Goal: Transaction & Acquisition: Purchase product/service

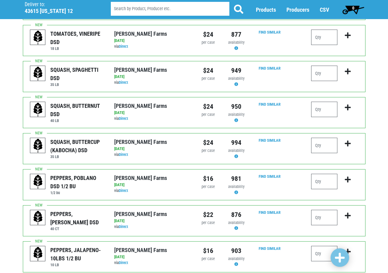
scroll to position [92, 0]
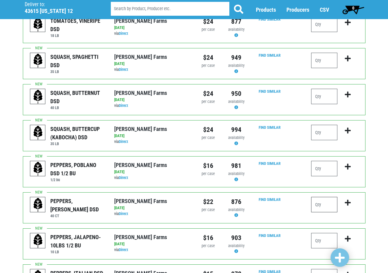
click at [323, 204] on input "number" at bounding box center [324, 204] width 26 height 15
type input "4"
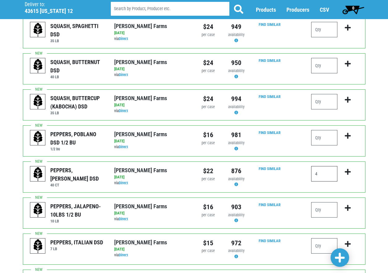
scroll to position [154, 0]
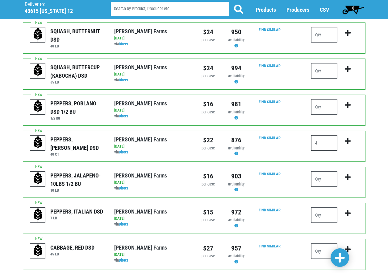
click at [323, 141] on input "4" at bounding box center [324, 142] width 26 height 15
type input "6"
click at [318, 175] on input "number" at bounding box center [324, 178] width 26 height 15
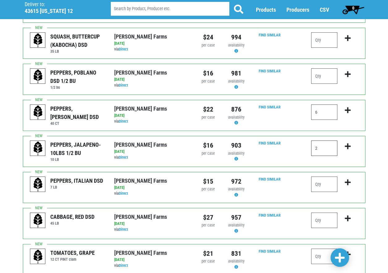
type input "2"
click at [320, 178] on input "number" at bounding box center [324, 184] width 26 height 15
type input "1"
click at [325, 216] on input "number" at bounding box center [324, 220] width 26 height 15
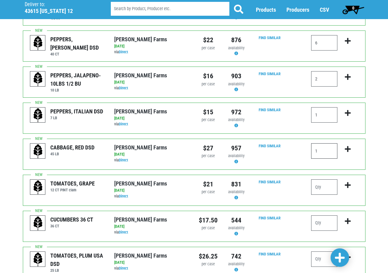
scroll to position [277, 0]
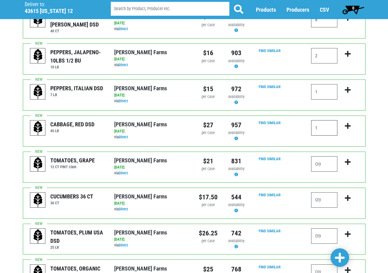
type input "1"
click at [323, 197] on input "number" at bounding box center [324, 199] width 26 height 15
click at [290, 204] on div "Find Similar" at bounding box center [278, 203] width 56 height 22
click at [325, 195] on input "number" at bounding box center [324, 199] width 26 height 15
type input "6"
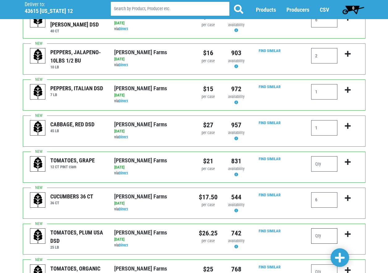
click at [322, 233] on input "number" at bounding box center [324, 235] width 26 height 15
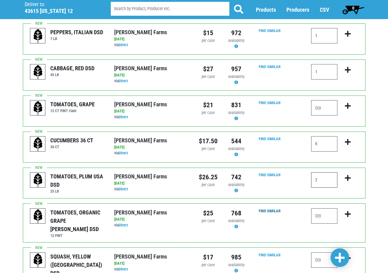
scroll to position [339, 0]
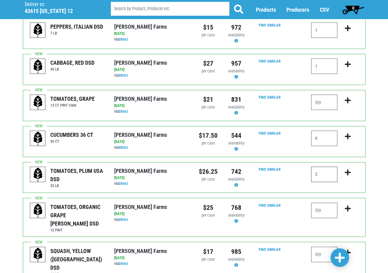
type input "2"
click at [318, 207] on input "number" at bounding box center [324, 210] width 26 height 15
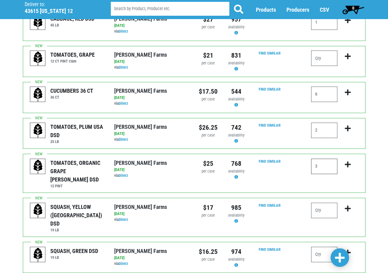
scroll to position [401, 0]
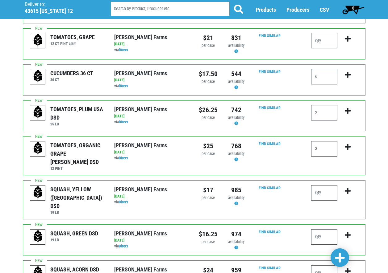
type input "3"
click at [325, 185] on input "number" at bounding box center [324, 192] width 26 height 15
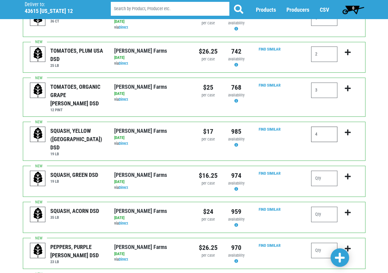
scroll to position [462, 0]
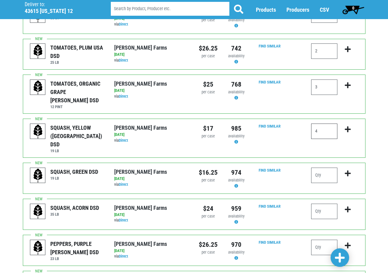
type input "4"
click at [325, 168] on input "number" at bounding box center [324, 175] width 26 height 15
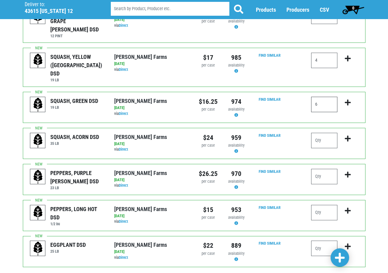
scroll to position [548, 0]
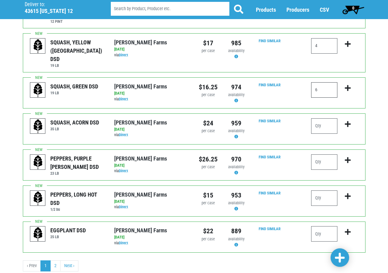
type input "6"
click at [323, 191] on input "number" at bounding box center [324, 198] width 26 height 15
click at [318, 226] on input "number" at bounding box center [324, 233] width 26 height 15
type input "1"
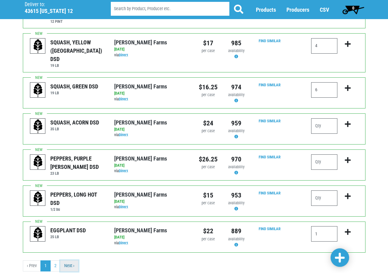
click at [63, 260] on link "Next ›" at bounding box center [69, 265] width 18 height 11
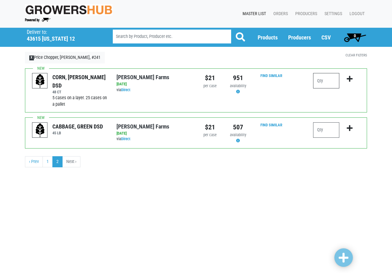
click at [325, 80] on input "number" at bounding box center [326, 80] width 26 height 15
type input "10"
click at [327, 133] on input "number" at bounding box center [326, 129] width 26 height 15
type input "2"
click at [294, 170] on div "CORN, [PERSON_NAME] DSD 48 CT 5 cases on a layer. 25 cases on a pallet [PERSON_…" at bounding box center [195, 120] width 351 height 104
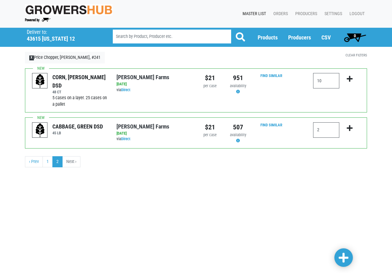
click at [346, 256] on span at bounding box center [344, 257] width 10 height 11
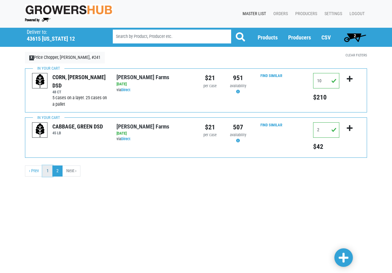
click at [45, 170] on link "1" at bounding box center [48, 171] width 10 height 11
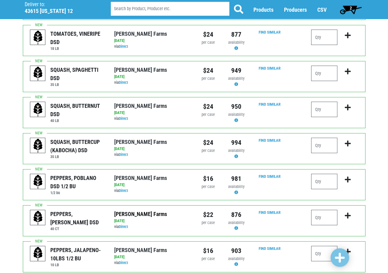
scroll to position [92, 0]
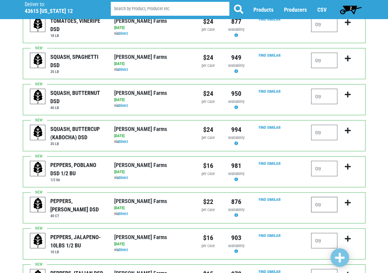
click at [325, 207] on input "number" at bounding box center [324, 204] width 26 height 15
type input "6"
click at [321, 239] on input "number" at bounding box center [324, 240] width 26 height 15
type input "1"
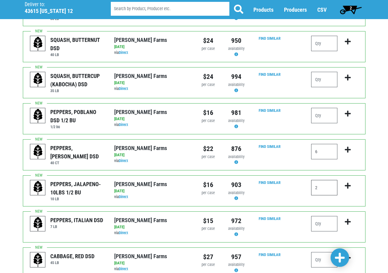
scroll to position [154, 0]
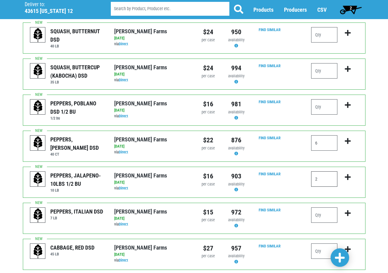
type input "2"
click at [334, 211] on input "number" at bounding box center [324, 214] width 26 height 15
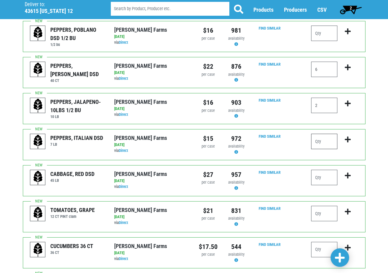
scroll to position [247, 0]
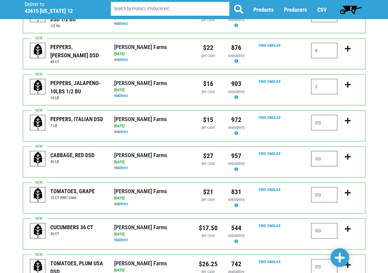
click at [330, 160] on input "number" at bounding box center [324, 158] width 26 height 15
type input "1"
click at [318, 230] on input "number" at bounding box center [324, 230] width 26 height 15
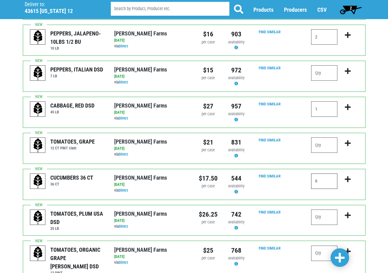
scroll to position [308, 0]
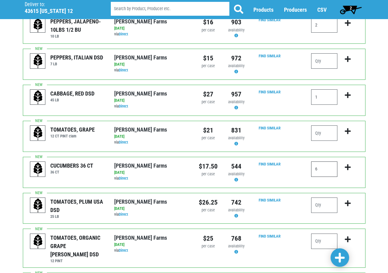
type input "6"
click at [323, 203] on input "number" at bounding box center [324, 205] width 26 height 15
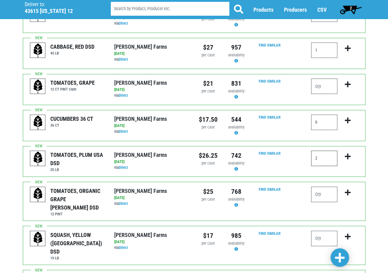
scroll to position [370, 0]
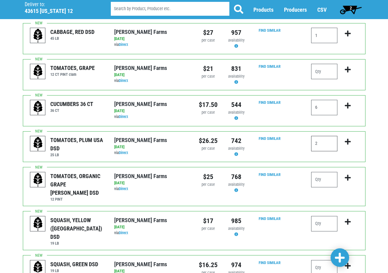
type input "2"
click at [321, 179] on input "number" at bounding box center [324, 179] width 26 height 15
type input "3"
click at [325, 216] on input "number" at bounding box center [324, 223] width 26 height 15
type input "4"
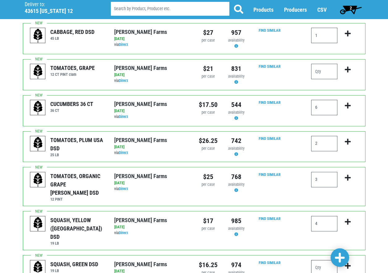
click at [319, 260] on input "number" at bounding box center [324, 267] width 26 height 15
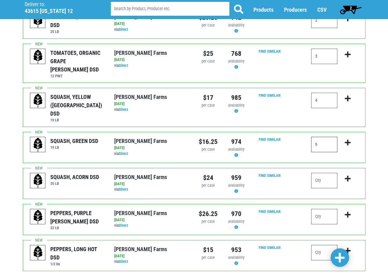
scroll to position [524, 0]
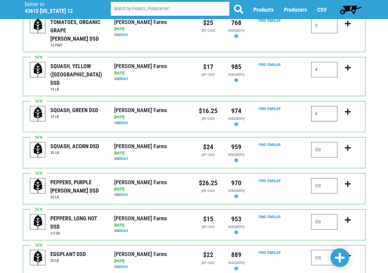
type input "6"
click at [326, 214] on input "number" at bounding box center [324, 221] width 26 height 15
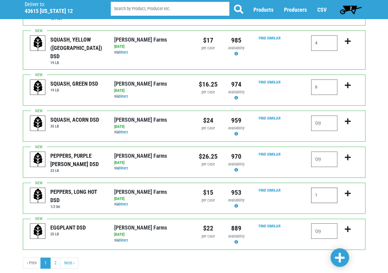
type input "1"
click at [324, 224] on input "number" at bounding box center [324, 231] width 26 height 15
type input "1"
click at [338, 259] on span at bounding box center [339, 257] width 10 height 11
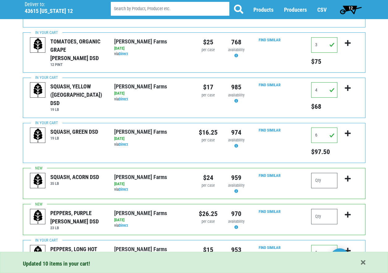
scroll to position [597, 0]
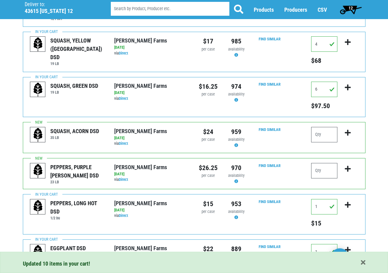
click at [348, 7] on span "12" at bounding box center [350, 8] width 4 height 5
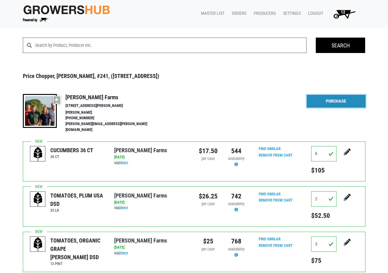
click at [347, 96] on link "Purchase" at bounding box center [335, 101] width 59 height 13
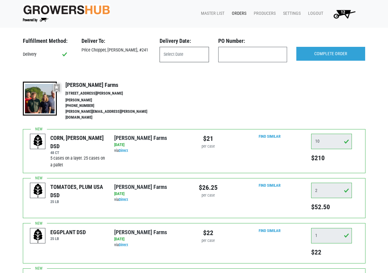
click at [175, 59] on input "text" at bounding box center [183, 54] width 49 height 15
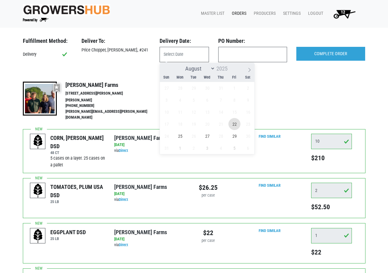
click at [237, 123] on span "22" at bounding box center [234, 124] width 12 height 12
type input "[DATE]"
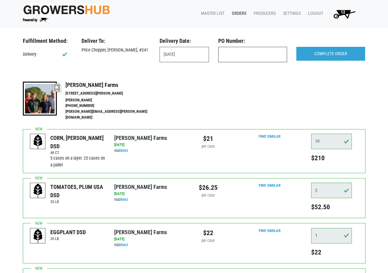
click at [242, 56] on input "text" at bounding box center [252, 54] width 69 height 15
type input "241"
click at [353, 56] on input "COMPLETE ORDER" at bounding box center [330, 54] width 69 height 14
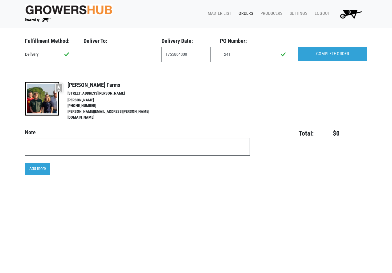
click at [248, 11] on link "Orders" at bounding box center [245, 14] width 22 height 12
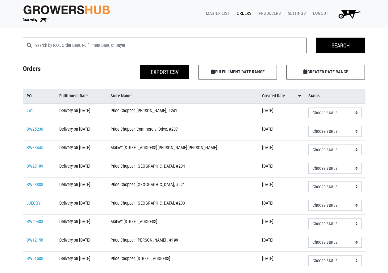
click at [107, 113] on td "Delivery on [DATE]" at bounding box center [80, 113] width 51 height 19
click at [165, 110] on td "Price Chopper, [PERSON_NAME], #241" at bounding box center [182, 113] width 151 height 19
click at [30, 112] on link "241" at bounding box center [30, 110] width 6 height 5
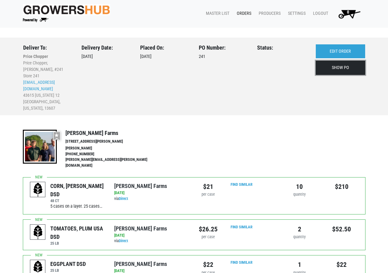
click at [355, 66] on link "SHOW PO" at bounding box center [339, 68] width 49 height 14
